Goal: Information Seeking & Learning: Learn about a topic

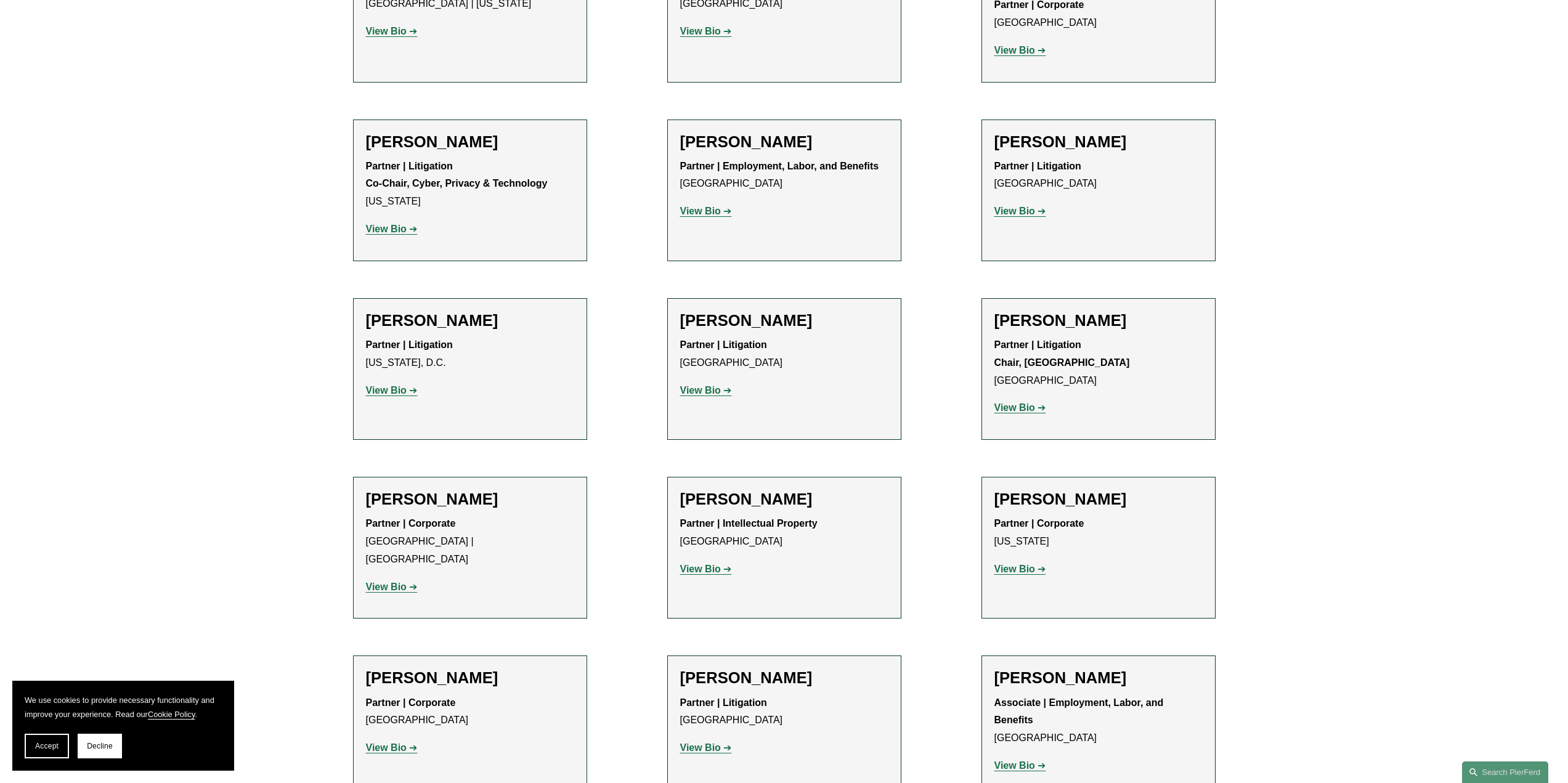
scroll to position [12747, 0]
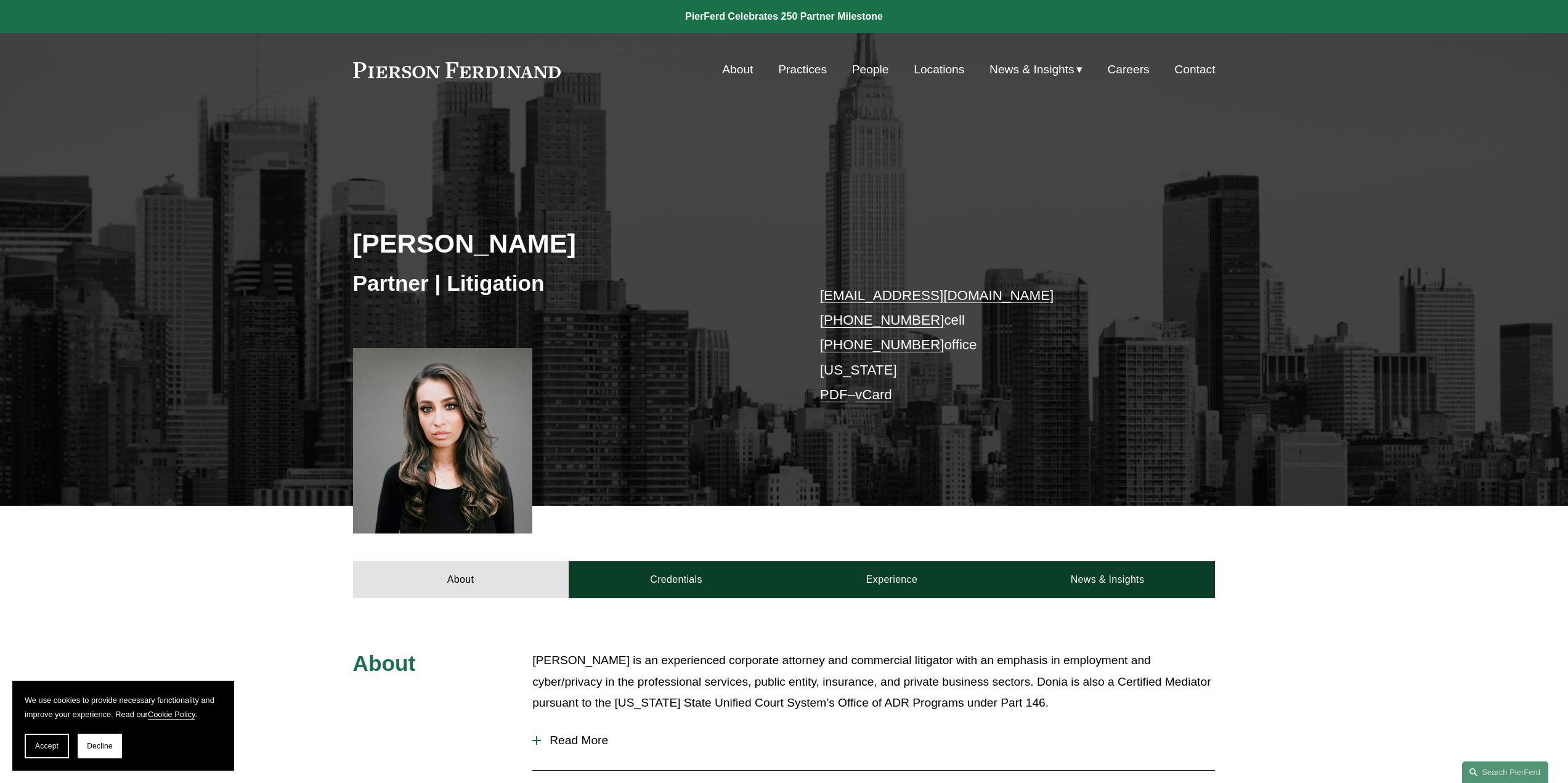
click at [459, 461] on div at bounding box center [443, 441] width 180 height 185
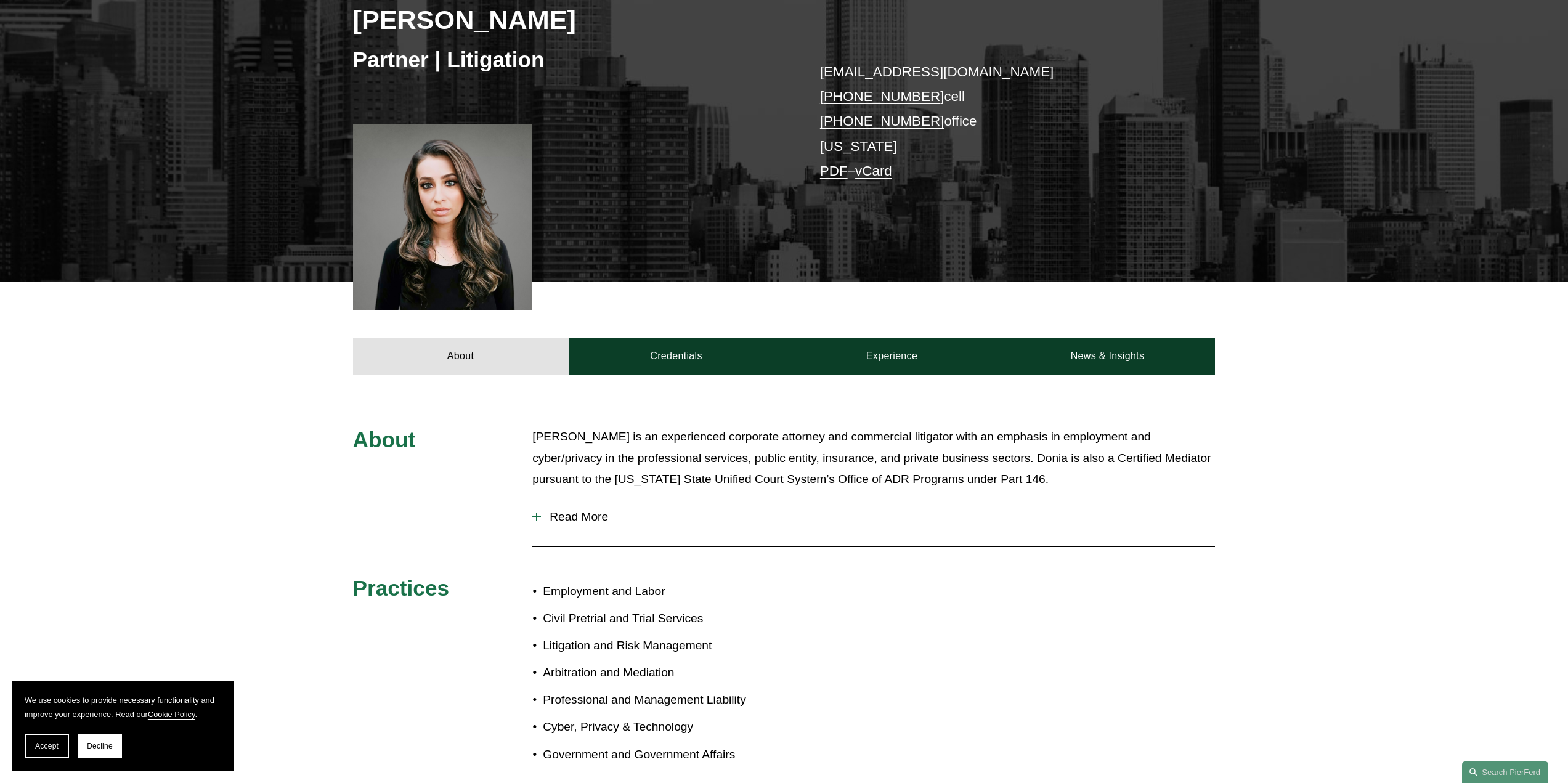
scroll to position [231, 0]
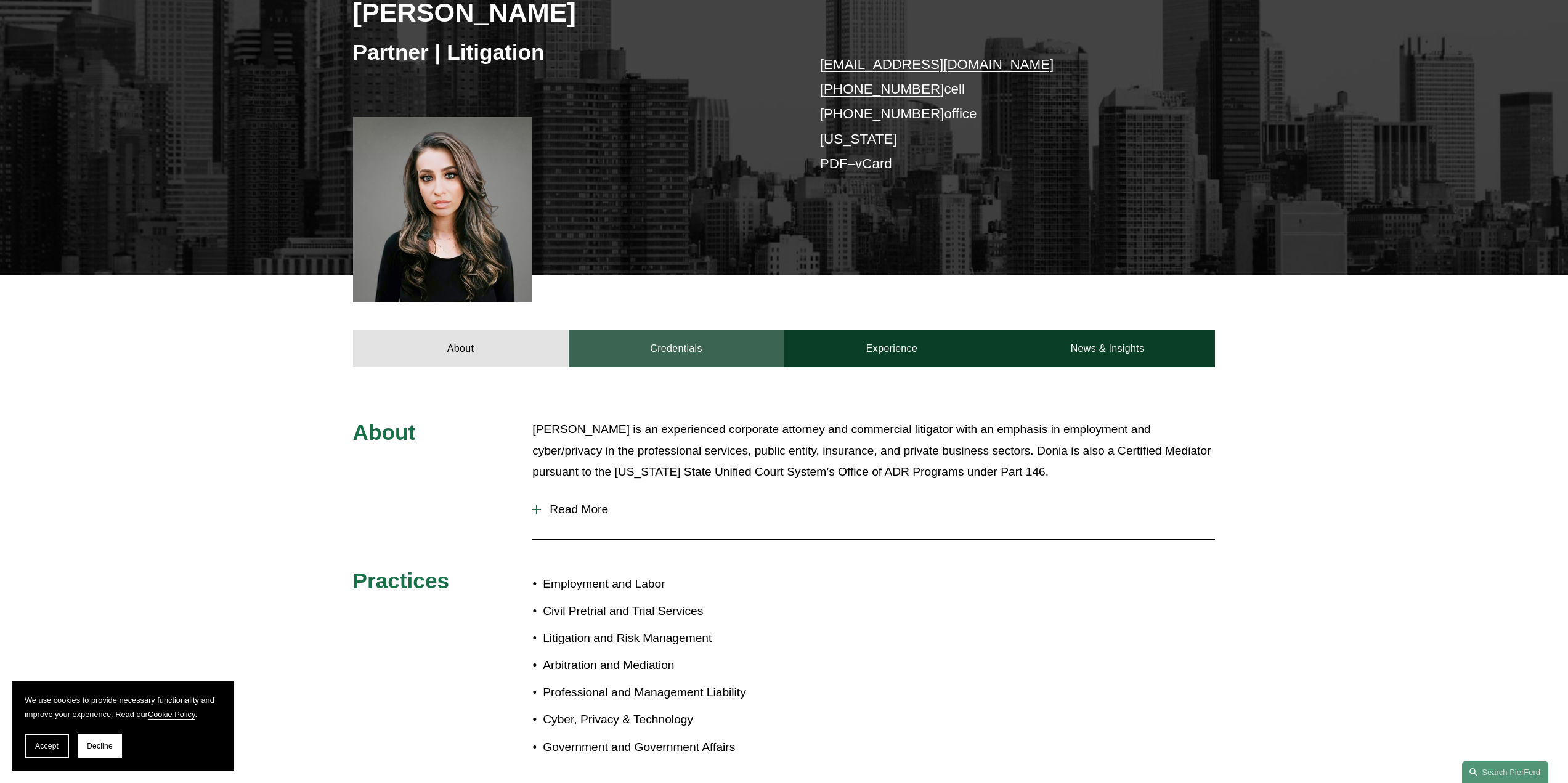
click at [681, 351] on link "Credentials" at bounding box center [676, 348] width 216 height 37
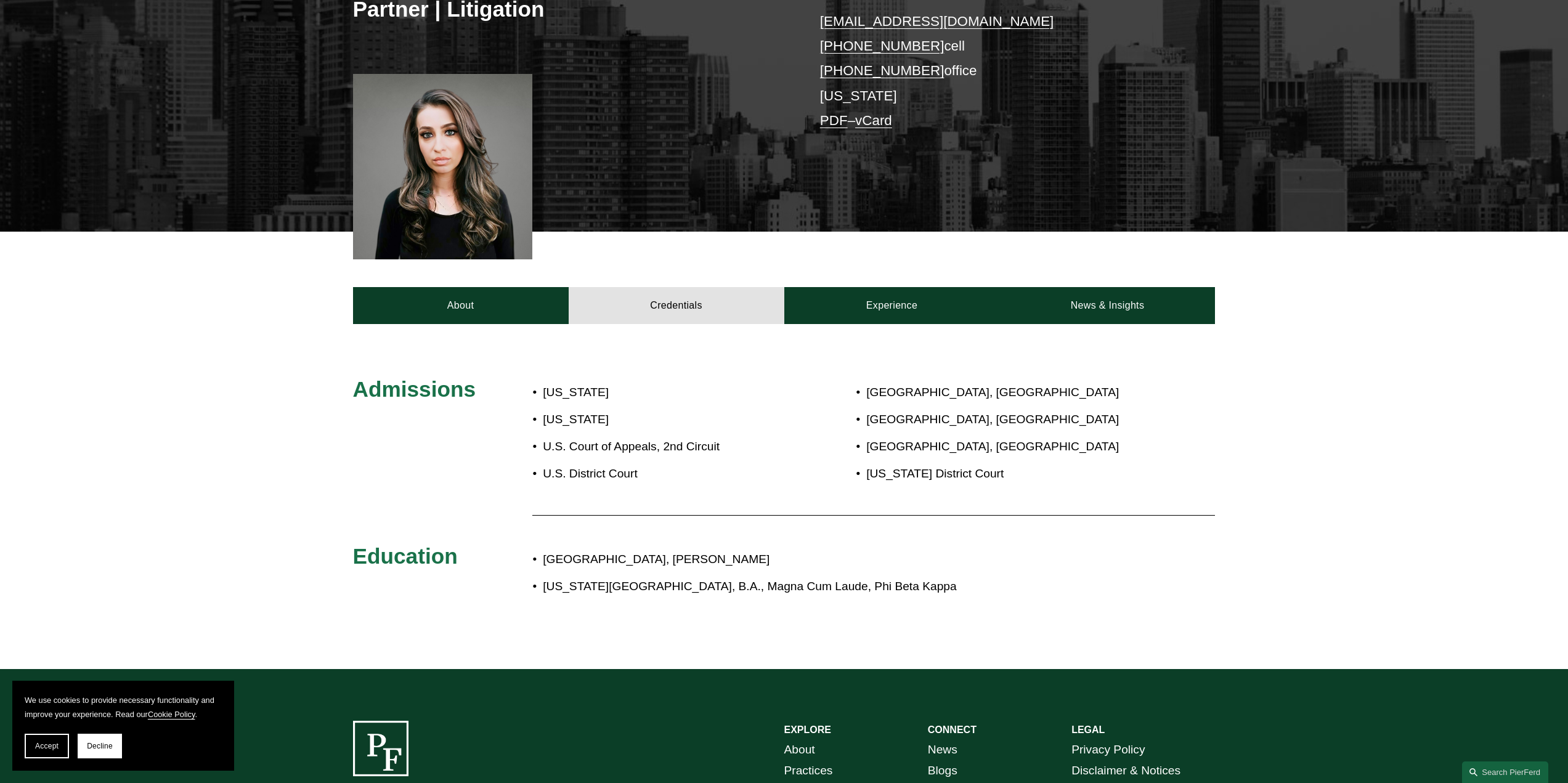
scroll to position [277, 0]
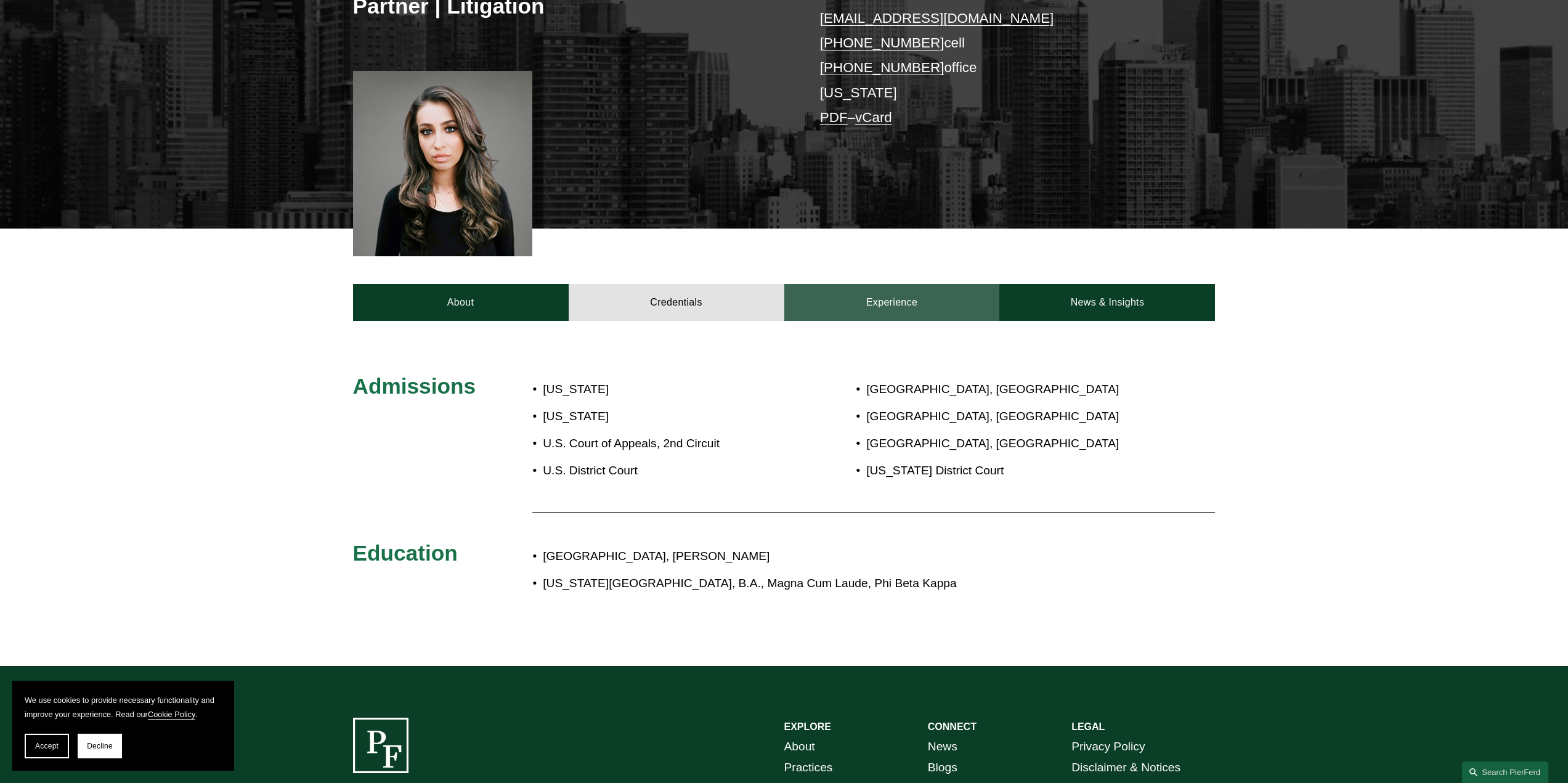
click at [873, 303] on link "Experience" at bounding box center [893, 303] width 216 height 37
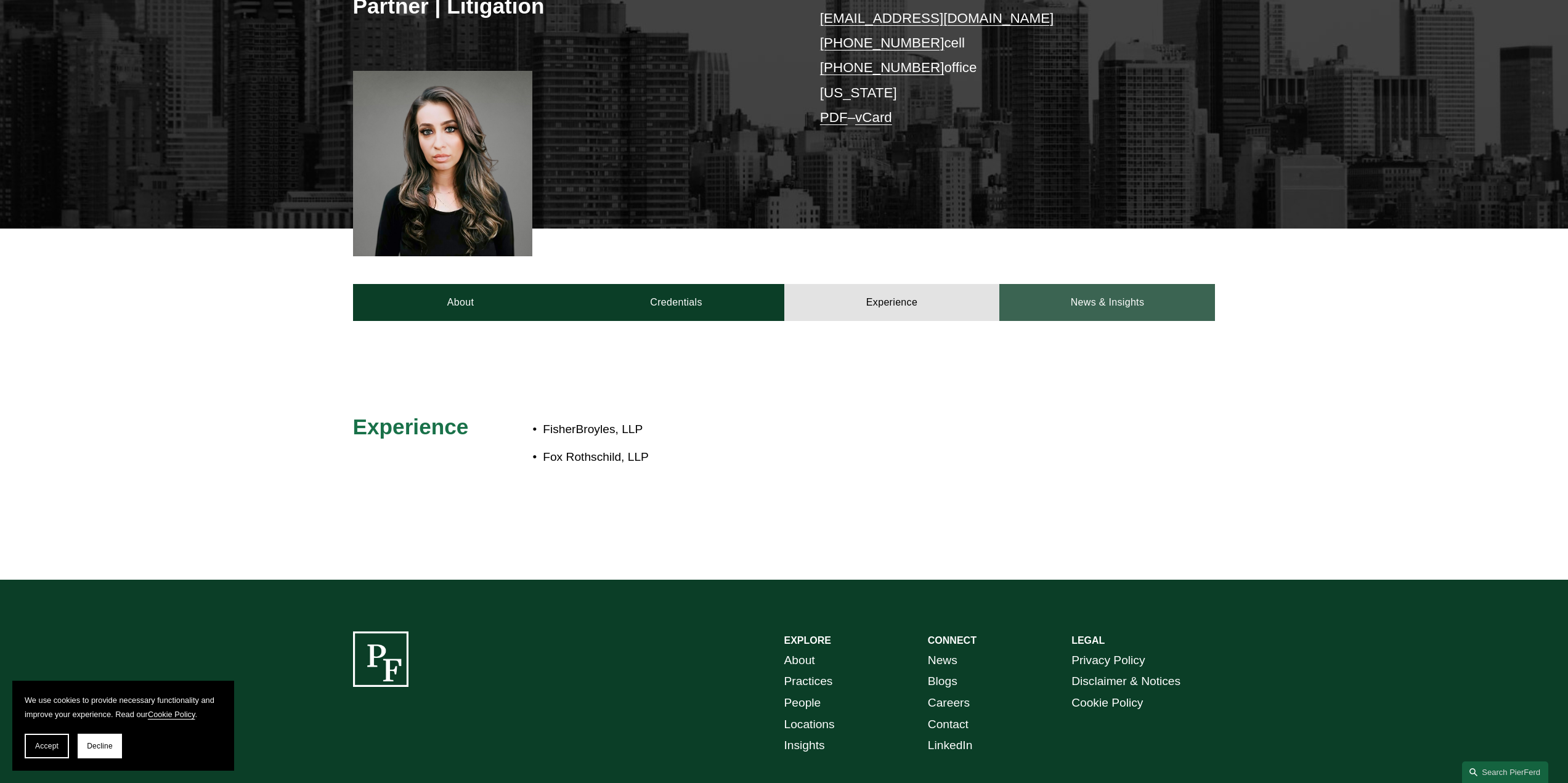
click at [1073, 309] on link "News & Insights" at bounding box center [1107, 303] width 216 height 37
